Goal: Check status: Check status

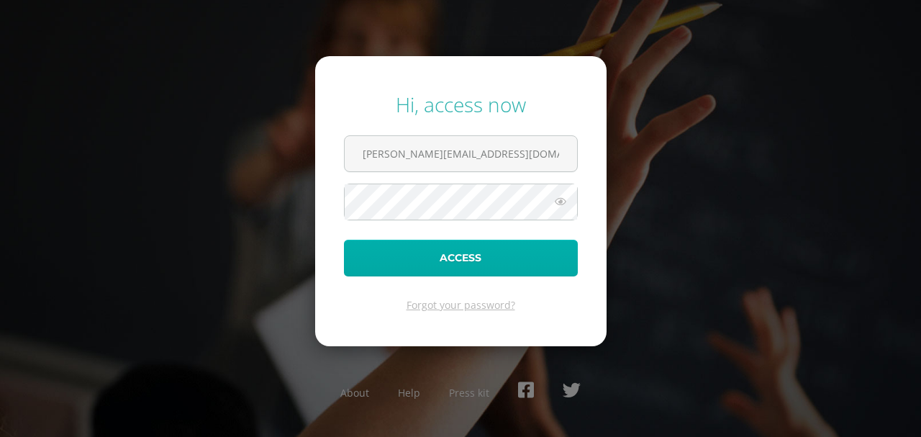
type input "w.vanegas.3bdb@gmail.com"
click at [449, 255] on button "Access" at bounding box center [461, 258] width 234 height 37
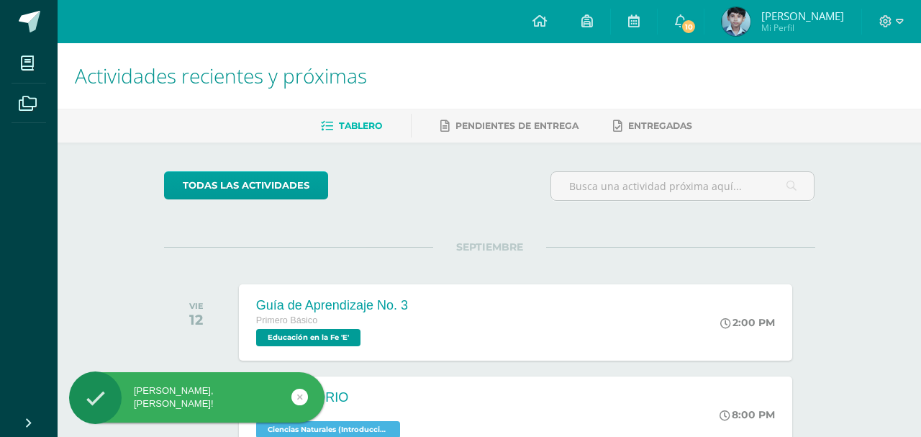
drag, startPoint x: 861, startPoint y: 91, endPoint x: 817, endPoint y: 88, distance: 44.0
click at [861, 92] on h1 "Actividades recientes y próximas" at bounding box center [489, 75] width 829 height 65
click at [693, 27] on span "10" at bounding box center [689, 27] width 16 height 16
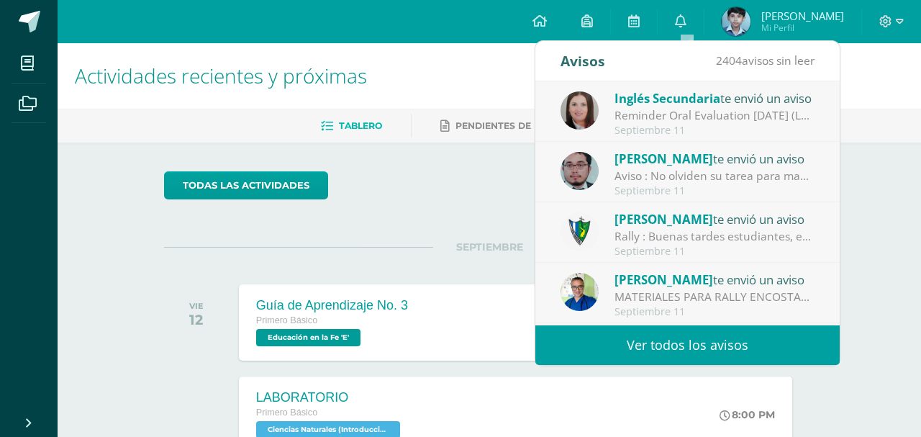
click at [704, 115] on div "Reminder Oral Evaluation [DATE] (L3 Miss [PERSON_NAME]): Hi guys! I remind you …" at bounding box center [715, 115] width 200 height 17
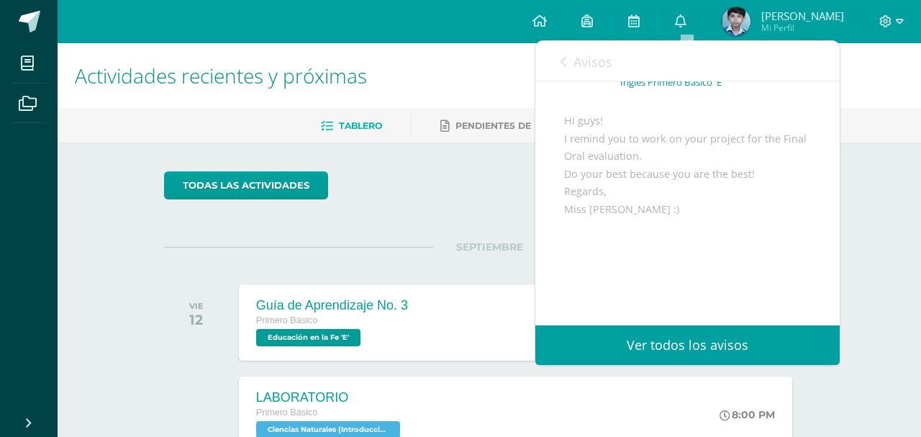
scroll to position [112, 0]
click at [895, 20] on span at bounding box center [891, 22] width 24 height 16
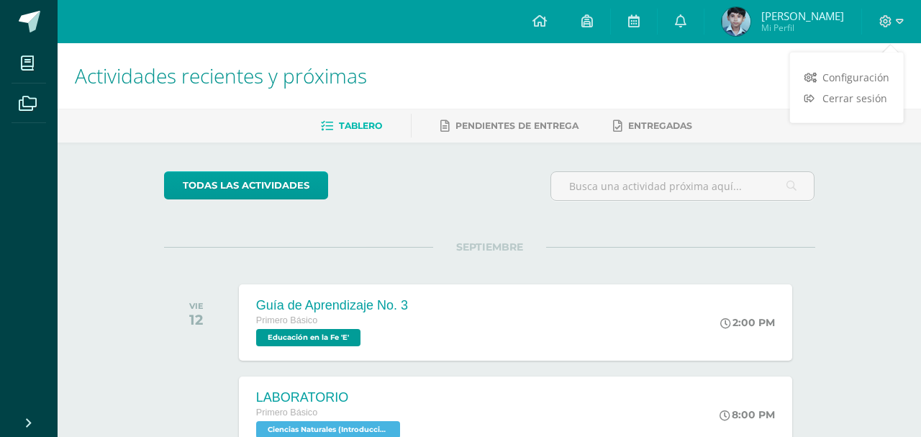
click at [740, 29] on img at bounding box center [736, 21] width 29 height 29
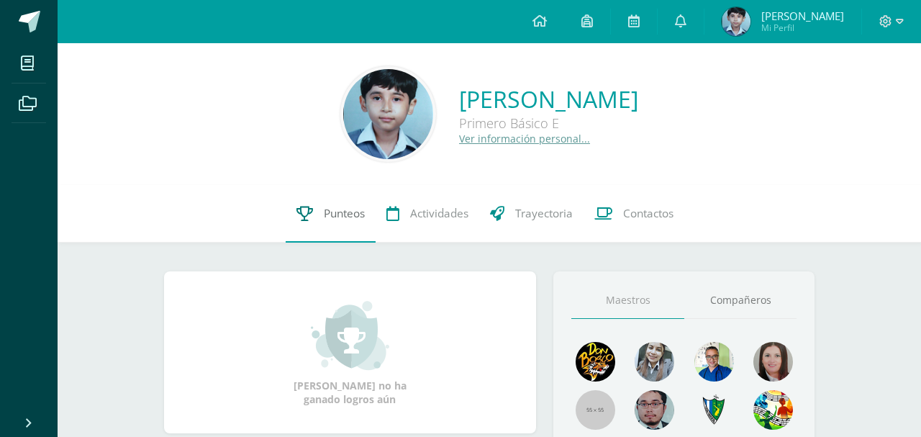
click at [355, 217] on span "Punteos" at bounding box center [344, 213] width 41 height 15
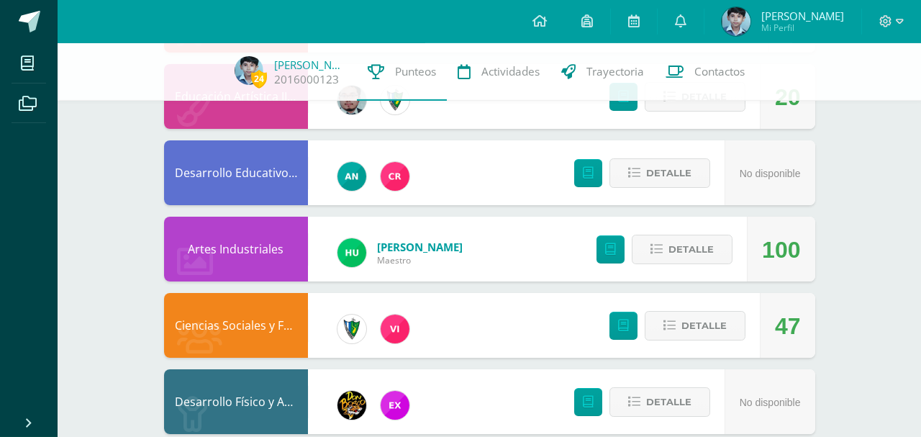
scroll to position [1089, 0]
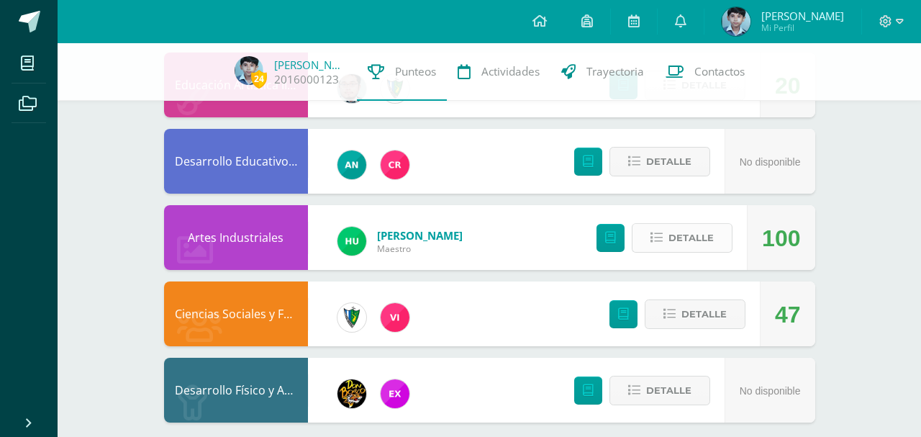
click at [674, 229] on span "Detalle" at bounding box center [690, 238] width 45 height 27
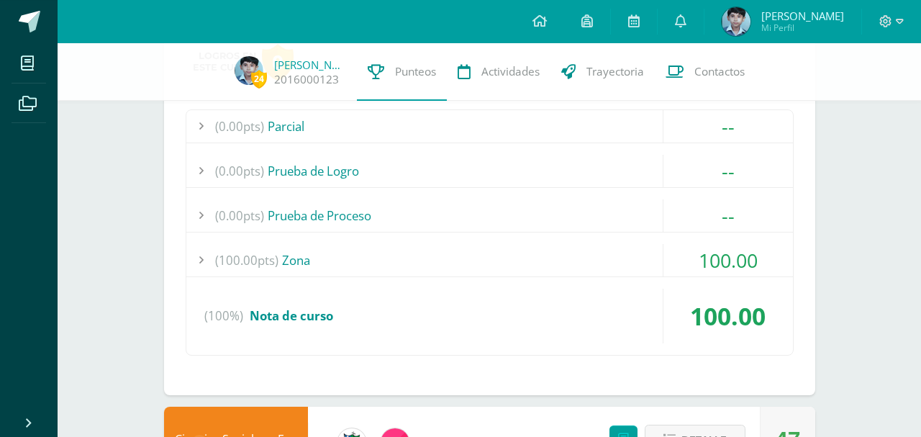
scroll to position [1332, 0]
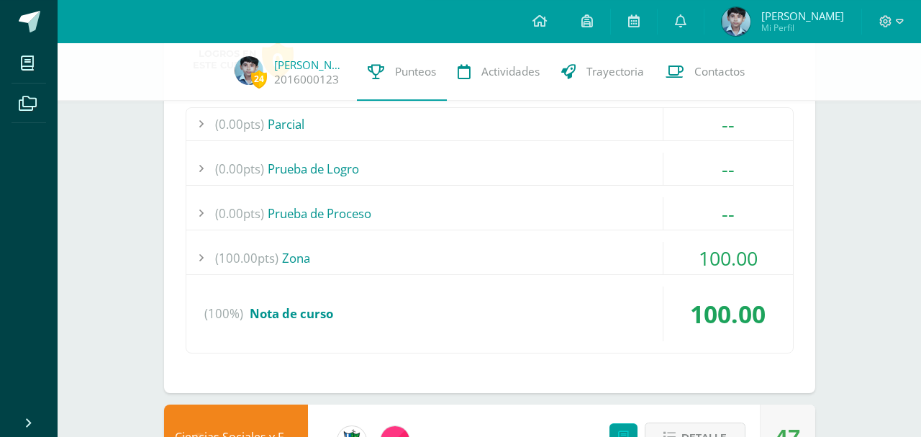
click at [197, 242] on div at bounding box center [200, 258] width 29 height 32
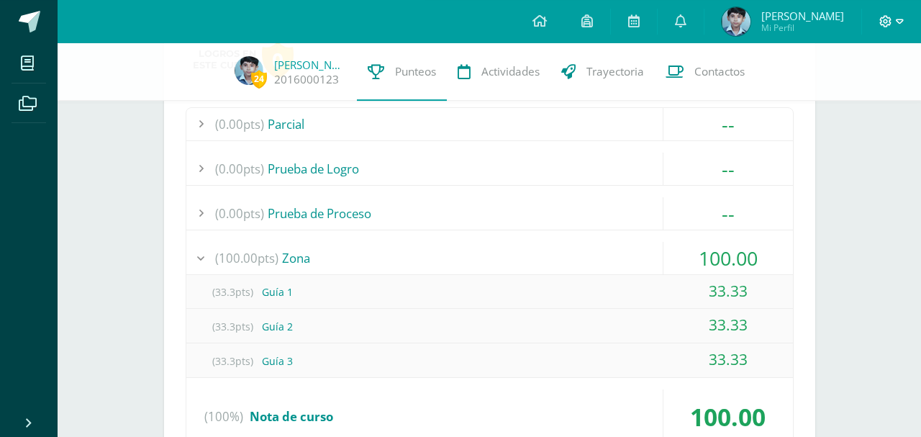
click at [897, 19] on icon at bounding box center [900, 21] width 8 height 13
click at [859, 98] on span "Cerrar sesión" at bounding box center [854, 98] width 65 height 14
